Goal: Task Accomplishment & Management: Manage account settings

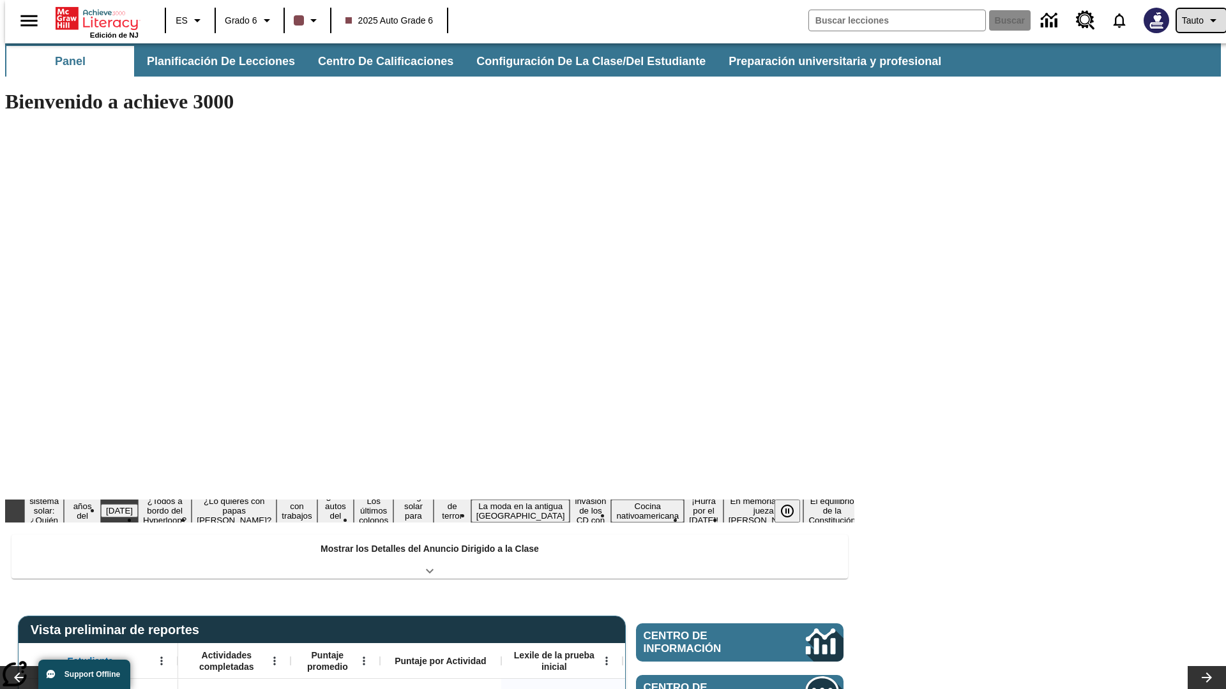
click at [1194, 20] on span "Tauto" at bounding box center [1193, 20] width 22 height 13
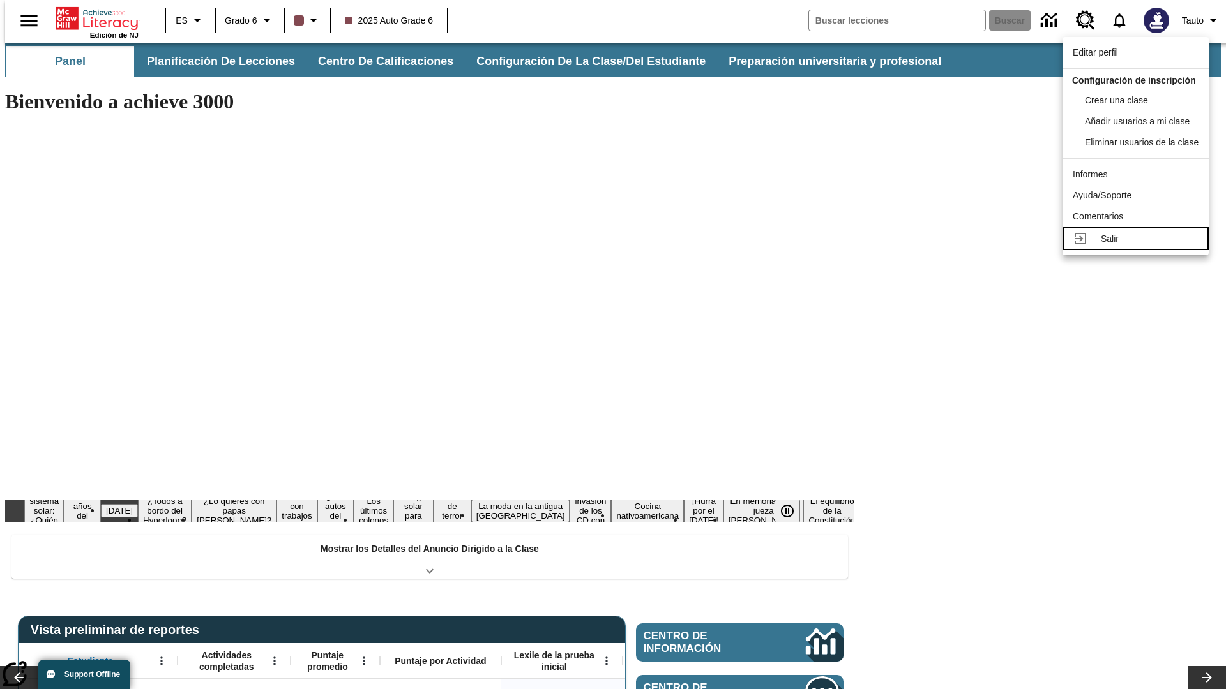
click at [1139, 246] on div "Salir" at bounding box center [1150, 238] width 98 height 13
